Goal: Task Accomplishment & Management: Manage account settings

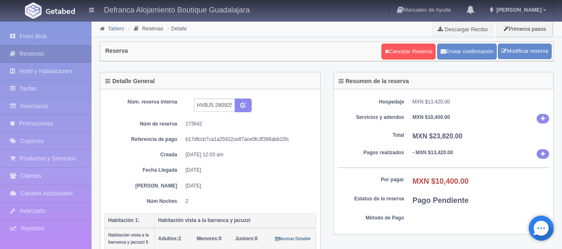
click at [114, 29] on link "Tablero" at bounding box center [116, 29] width 16 height 6
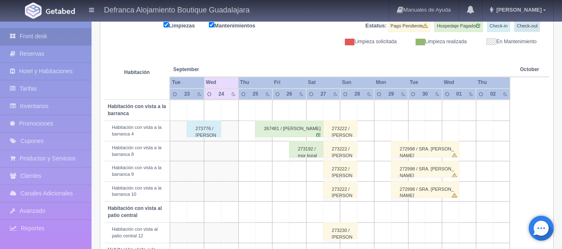
scroll to position [125, 0]
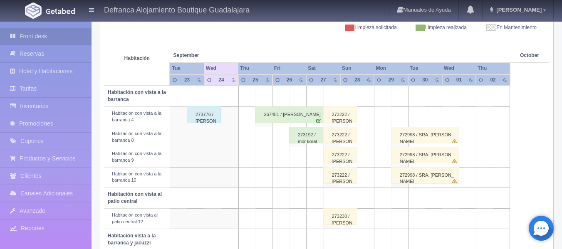
click at [205, 117] on div "273776 / [PERSON_NAME]" at bounding box center [204, 115] width 34 height 17
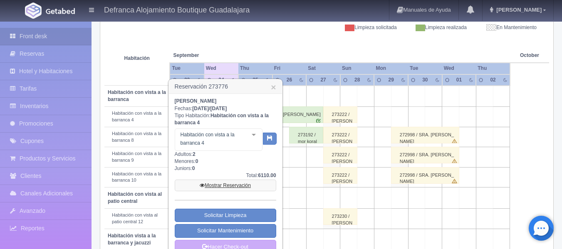
click at [213, 187] on link "Mostrar Reservación" at bounding box center [226, 186] width 102 height 12
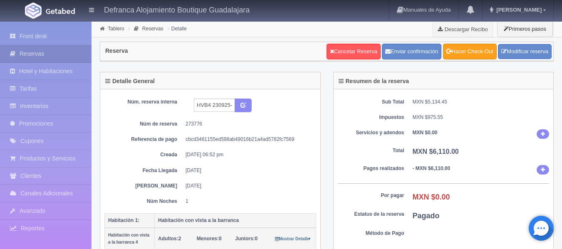
click at [453, 53] on link "Hacer Check-Out" at bounding box center [470, 52] width 54 height 16
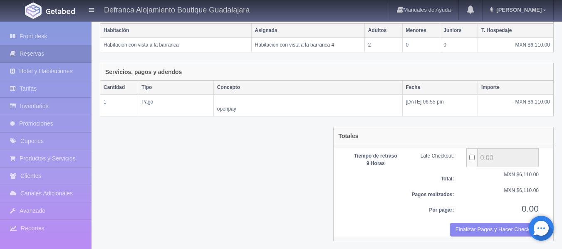
scroll to position [159, 0]
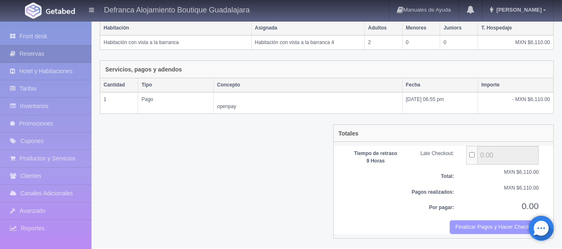
click at [458, 229] on button "Finalizar Pagos y Hacer Checkout" at bounding box center [494, 228] width 89 height 14
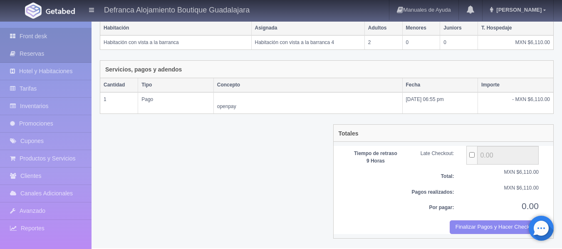
click at [25, 36] on link "Front desk" at bounding box center [46, 36] width 92 height 17
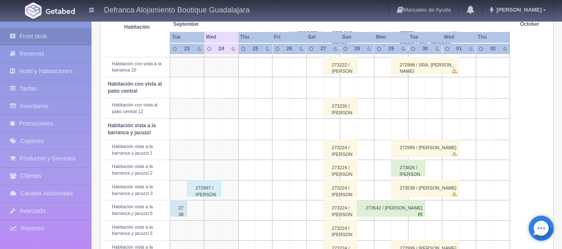
scroll to position [250, 0]
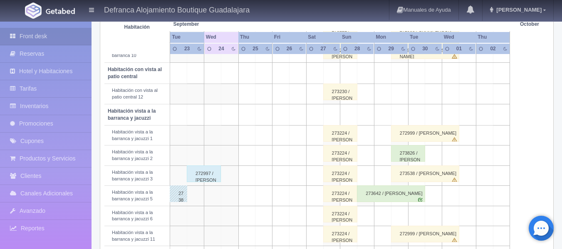
click at [205, 175] on div "272997 / [PERSON_NAME]" at bounding box center [204, 174] width 34 height 17
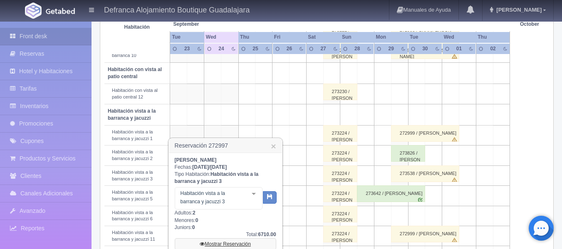
click at [234, 243] on link "Mostrar Reservación" at bounding box center [226, 245] width 102 height 12
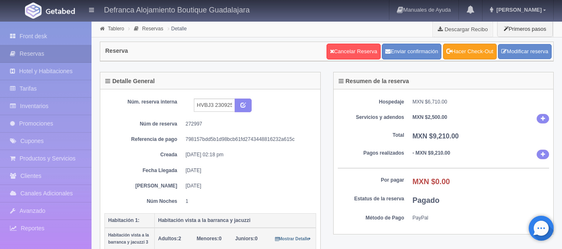
click at [481, 52] on link "Hacer Check-Out" at bounding box center [470, 52] width 54 height 16
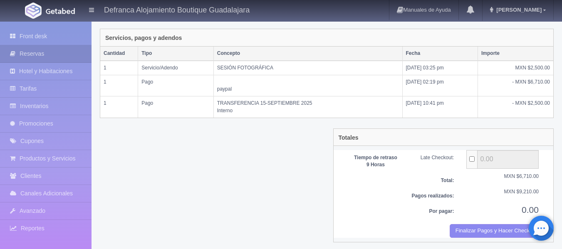
scroll to position [187, 0]
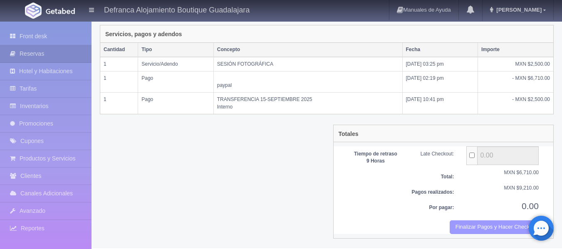
click at [478, 230] on button "Finalizar Pagos y Hacer Checkout" at bounding box center [494, 228] width 89 height 14
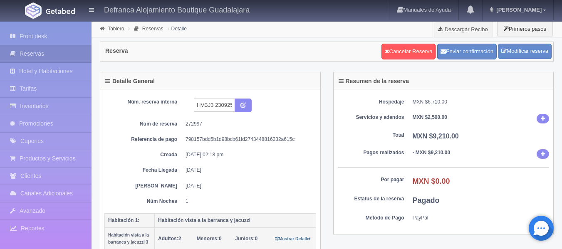
click at [46, 35] on link "Front desk" at bounding box center [46, 36] width 92 height 17
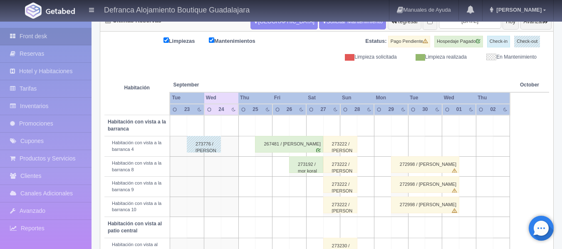
scroll to position [89, 0]
